Goal: Information Seeking & Learning: Learn about a topic

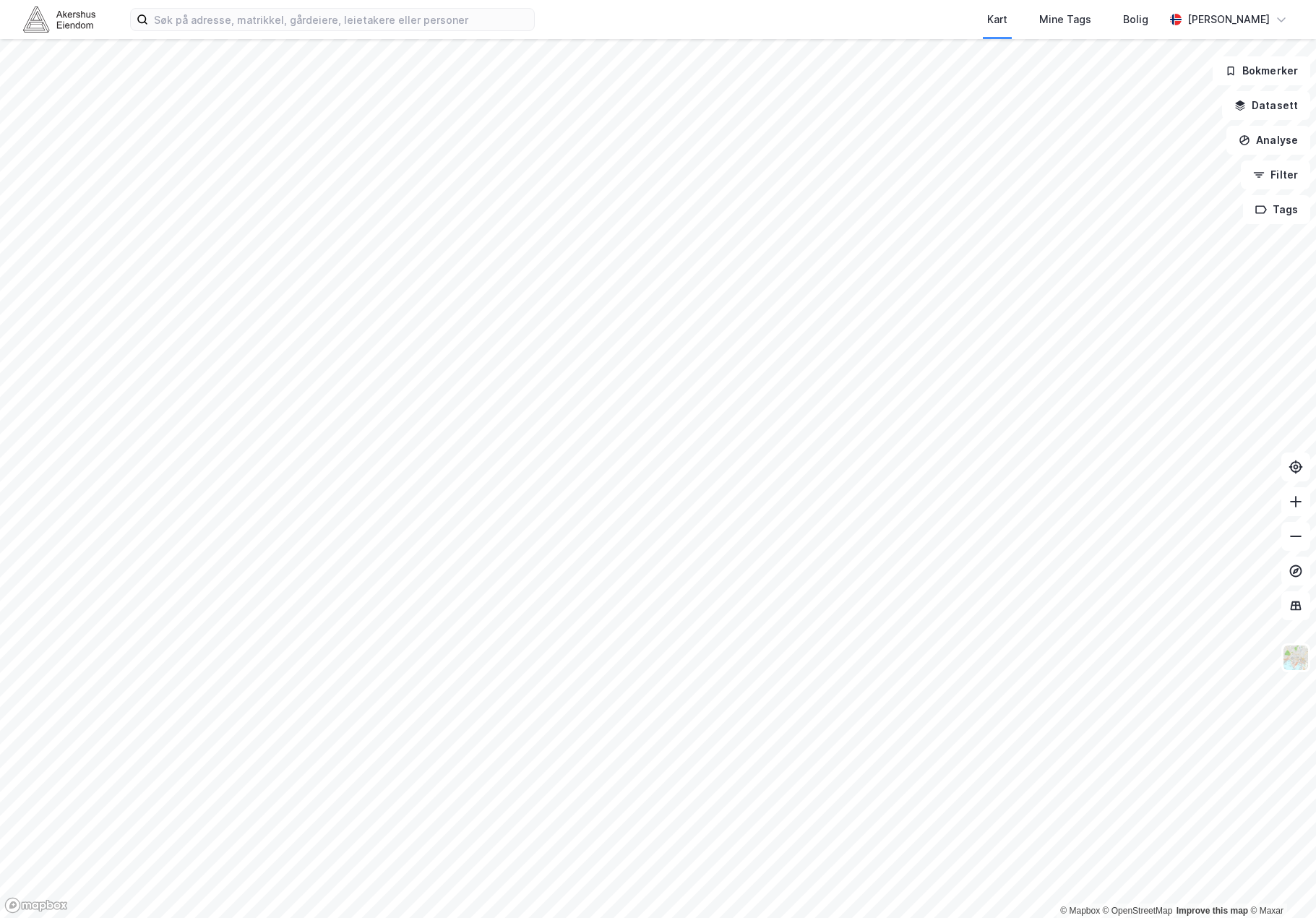
click at [146, 917] on html "Kart Mine Tags [PERSON_NAME] © Mapbox © OpenStreetMap Improve this map © Maxar …" at bounding box center [658, 459] width 1316 height 918
click at [458, 917] on html "Kart Mine Tags [PERSON_NAME] © Mapbox © OpenStreetMap Improve this map © Maxar …" at bounding box center [658, 459] width 1316 height 918
click at [635, 917] on html "Kart Mine Tags [PERSON_NAME] © Mapbox © OpenStreetMap Improve this map © Maxar …" at bounding box center [658, 459] width 1316 height 918
click at [433, 917] on html "Kart Mine Tags [PERSON_NAME] © Mapbox © OpenStreetMap Improve this map © Maxar …" at bounding box center [658, 459] width 1316 height 918
click at [673, 917] on html "Kart Mine Tags [PERSON_NAME] © Mapbox © OpenStreetMap Improve this map © Maxar …" at bounding box center [658, 459] width 1316 height 918
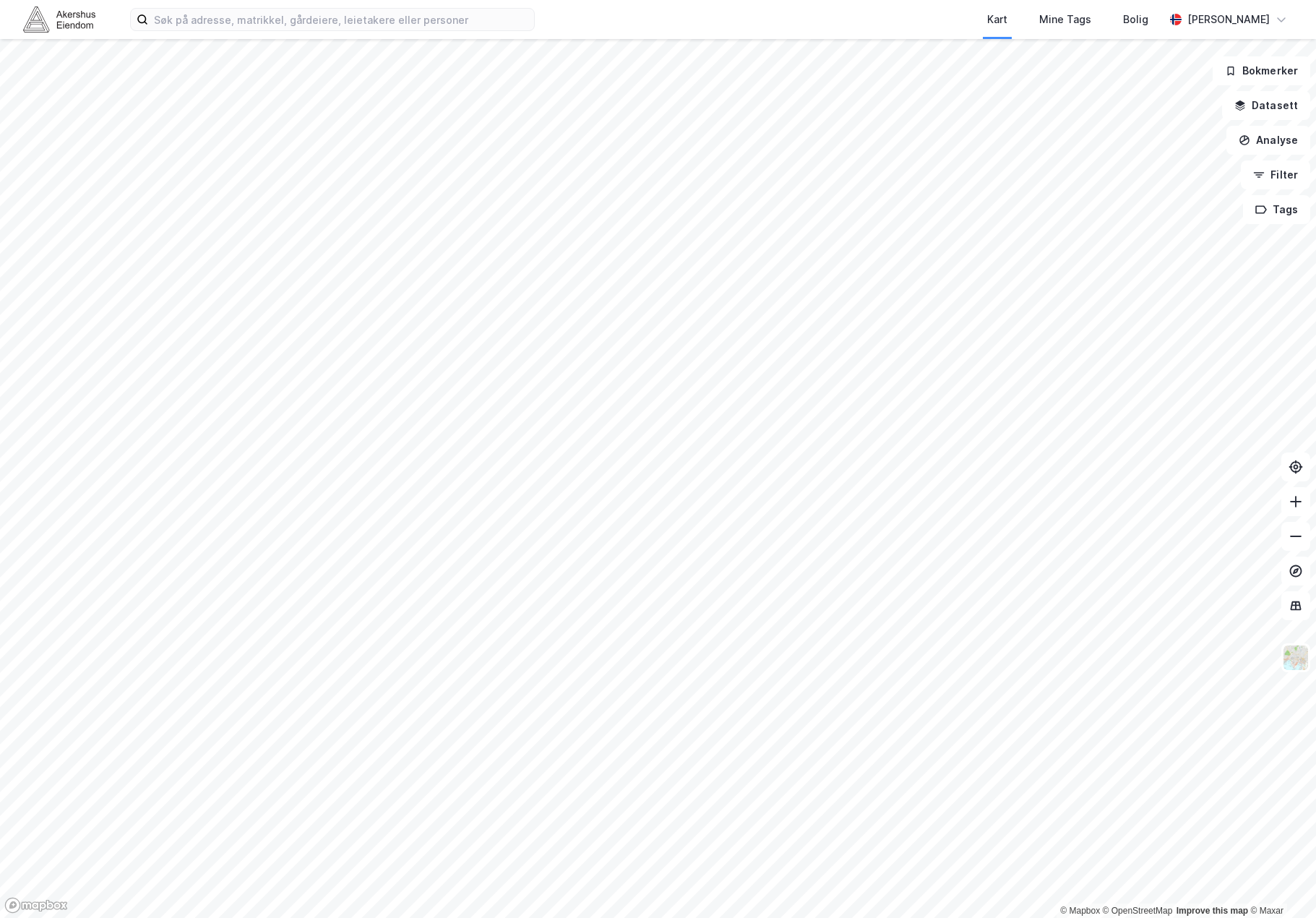
click at [682, 0] on html "Kart Mine Tags [PERSON_NAME] © Mapbox © OpenStreetMap Improve this map © Maxar …" at bounding box center [658, 459] width 1316 height 918
click at [470, 0] on html "Kart Mine Tags [PERSON_NAME] © Mapbox © OpenStreetMap Improve this map © Maxar …" at bounding box center [658, 459] width 1316 height 918
click at [496, 917] on html "Kart Mine Tags [PERSON_NAME] © Mapbox © OpenStreetMap Improve this map © Maxar …" at bounding box center [658, 459] width 1316 height 918
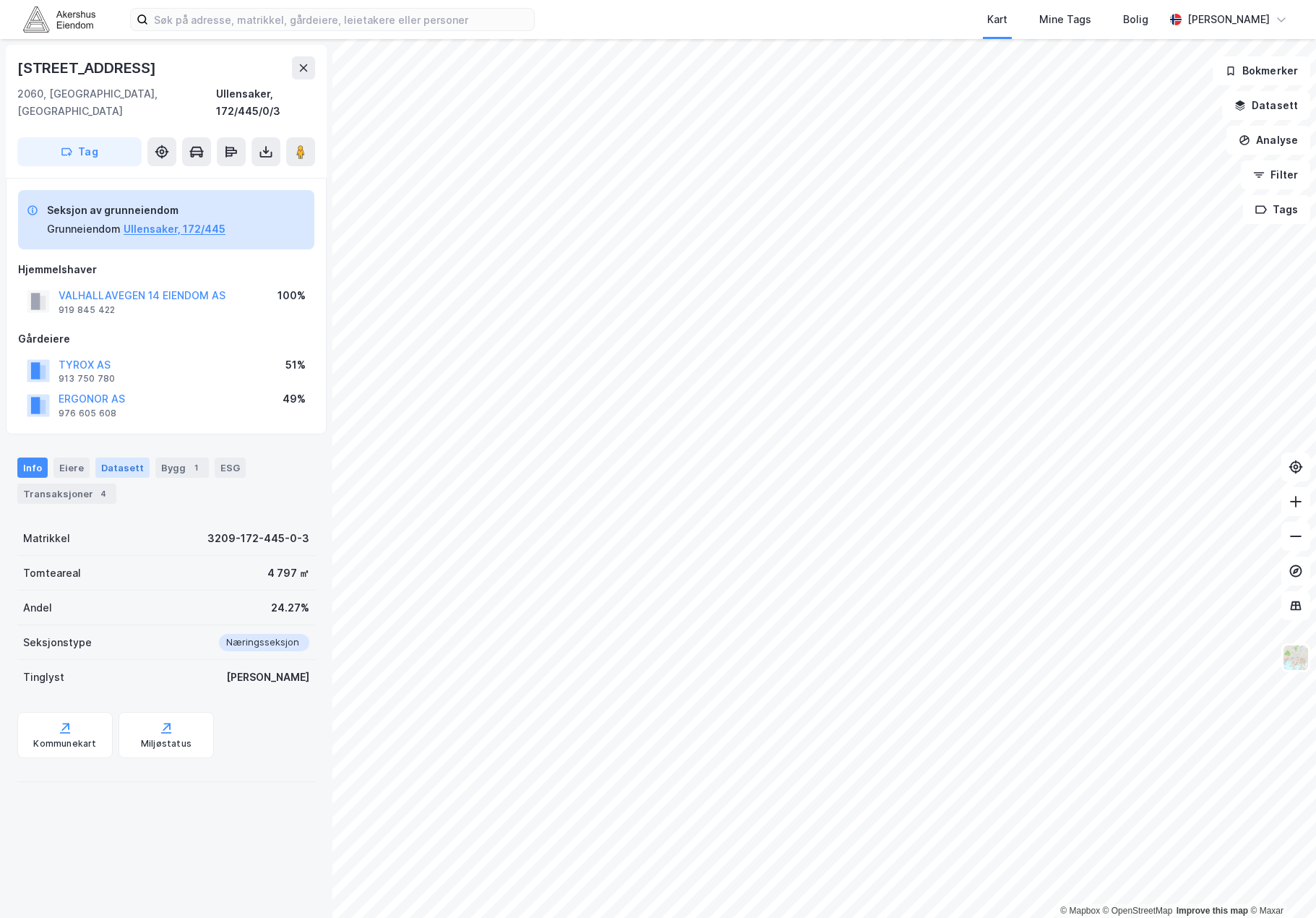
click at [123, 458] on div "Datasett" at bounding box center [122, 467] width 54 height 20
